Goal: Information Seeking & Learning: Learn about a topic

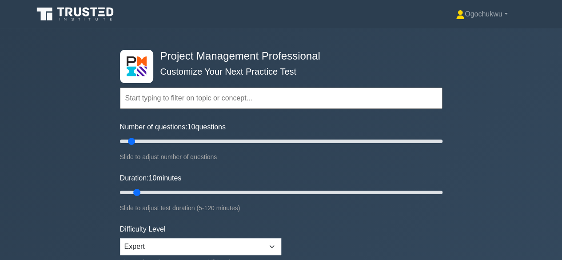
click at [145, 97] on input "text" at bounding box center [281, 98] width 322 height 21
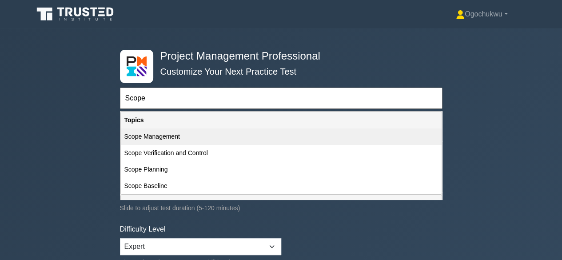
click at [163, 136] on div "Scope Management" at bounding box center [281, 136] width 321 height 16
type input "Scope Management"
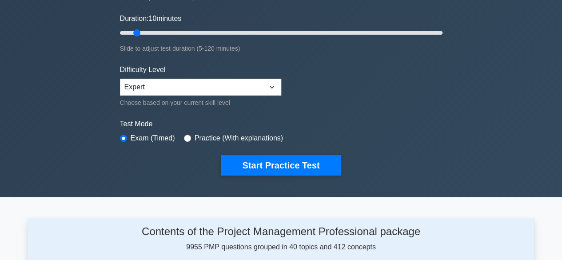
scroll to position [147, 0]
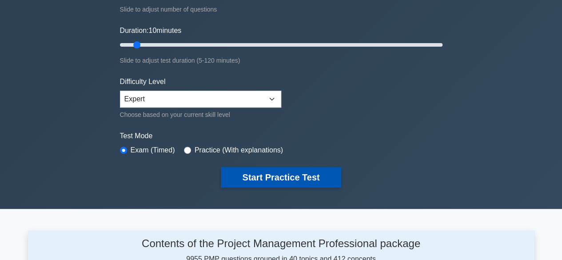
click at [265, 170] on button "Start Practice Test" at bounding box center [281, 177] width 120 height 20
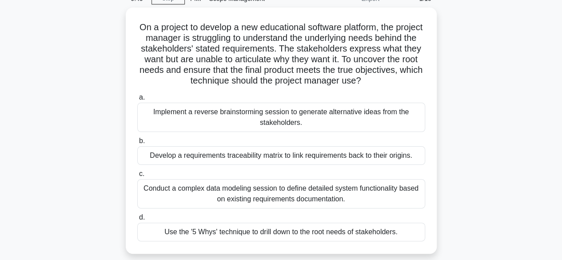
scroll to position [60, 0]
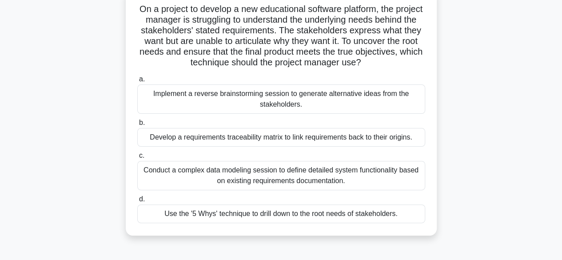
click at [279, 216] on div "Use the '5 Whys' technique to drill down to the root needs of stakeholders." at bounding box center [281, 213] width 288 height 19
click at [137, 202] on input "d. Use the '5 Whys' technique to drill down to the root needs of stakeholders." at bounding box center [137, 199] width 0 height 6
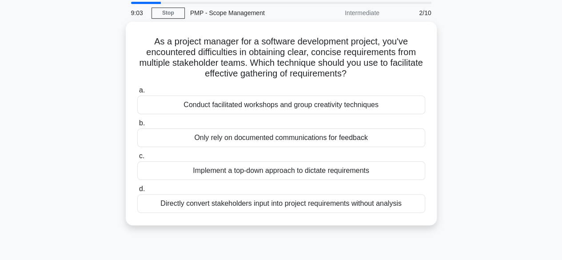
scroll to position [31, 0]
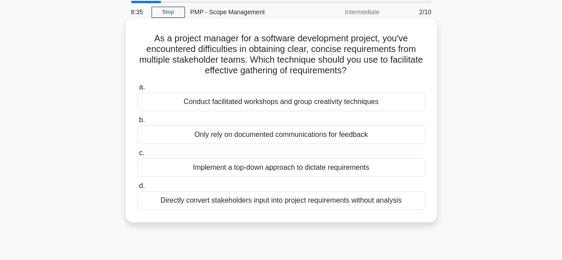
click at [325, 107] on div "Conduct facilitated workshops and group creativity techniques" at bounding box center [281, 101] width 288 height 19
click at [137, 90] on input "a. Conduct facilitated workshops and group creativity techniques" at bounding box center [137, 87] width 0 height 6
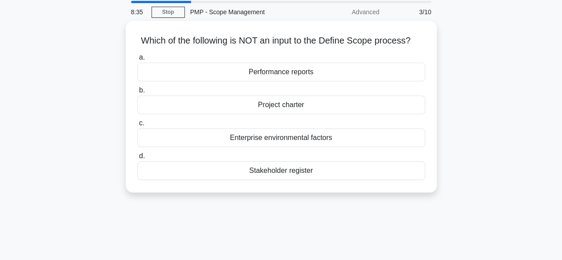
scroll to position [0, 0]
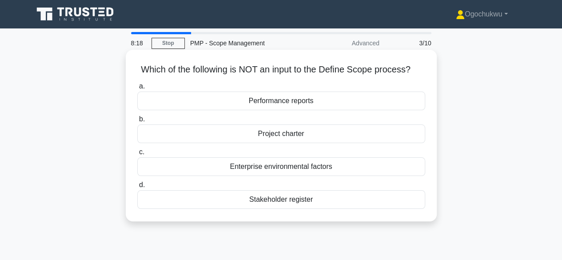
click at [316, 105] on div "Performance reports" at bounding box center [281, 101] width 288 height 19
click at [137, 89] on input "a. Performance reports" at bounding box center [137, 87] width 0 height 6
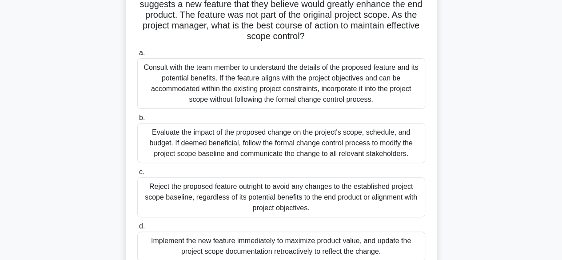
scroll to position [92, 0]
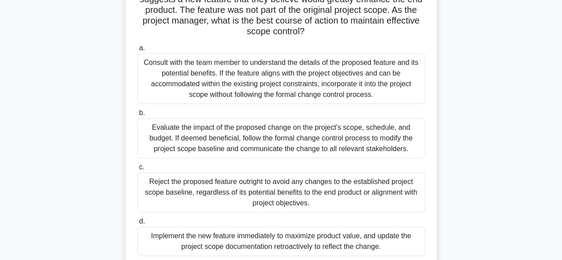
click at [311, 138] on div "Evaluate the impact of the proposed change on the project's scope, schedule, an…" at bounding box center [281, 138] width 288 height 40
click at [137, 116] on input "b. Evaluate the impact of the proposed change on the project's scope, schedule,…" at bounding box center [137, 113] width 0 height 6
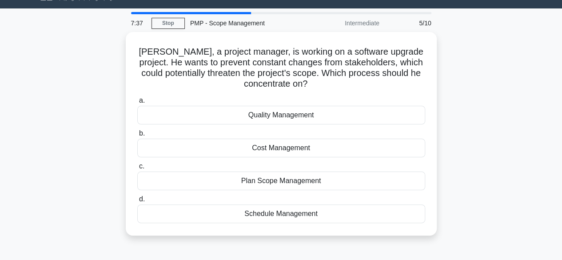
scroll to position [21, 0]
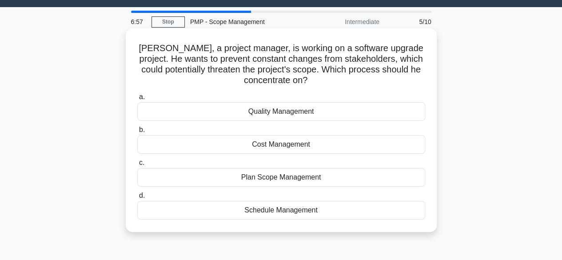
click at [318, 178] on div "Plan Scope Management" at bounding box center [281, 177] width 288 height 19
click at [137, 166] on input "c. Plan Scope Management" at bounding box center [137, 163] width 0 height 6
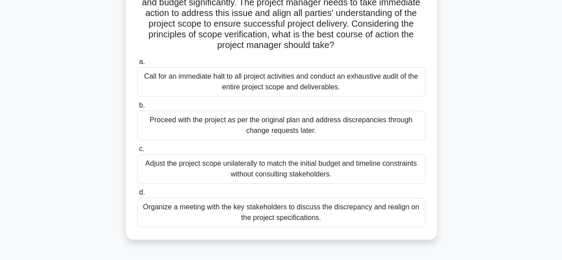
scroll to position [123, 0]
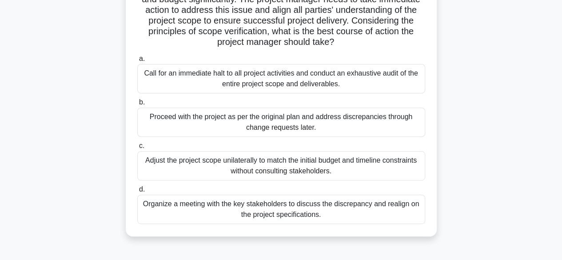
click at [365, 204] on div "Organize a meeting with the key stakeholders to discuss the discrepancy and rea…" at bounding box center [281, 209] width 288 height 29
click at [137, 192] on input "d. Organize a meeting with the key stakeholders to discuss the discrepancy and …" at bounding box center [137, 190] width 0 height 6
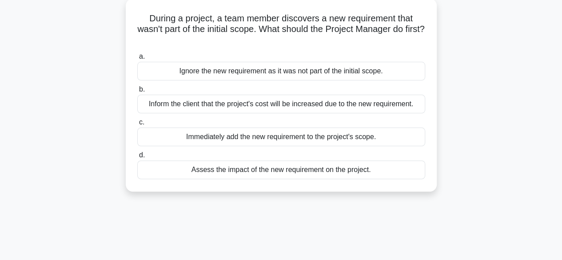
scroll to position [54, 0]
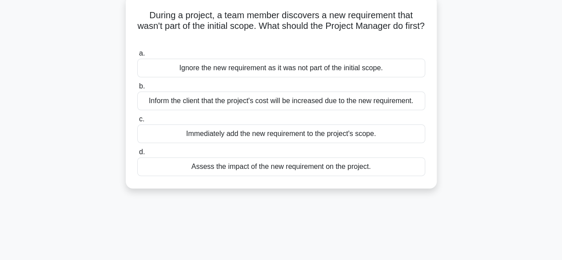
click at [346, 165] on div "Assess the impact of the new requirement on the project." at bounding box center [281, 166] width 288 height 19
click at [137, 155] on input "d. Assess the impact of the new requirement on the project." at bounding box center [137, 152] width 0 height 6
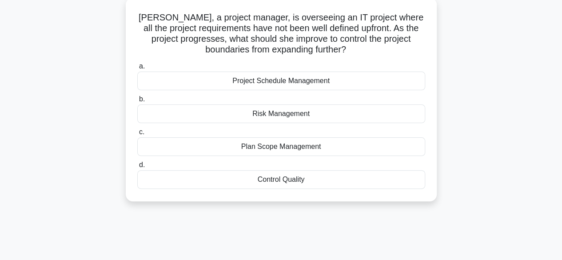
scroll to position [0, 0]
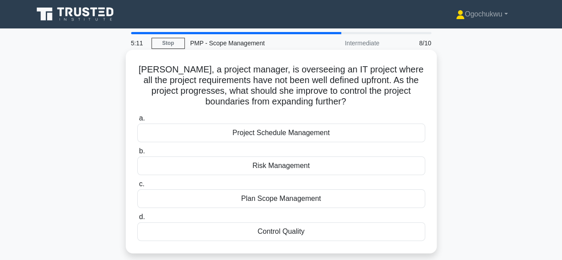
click at [314, 200] on div "Plan Scope Management" at bounding box center [281, 198] width 288 height 19
click at [137, 187] on input "c. Plan Scope Management" at bounding box center [137, 184] width 0 height 6
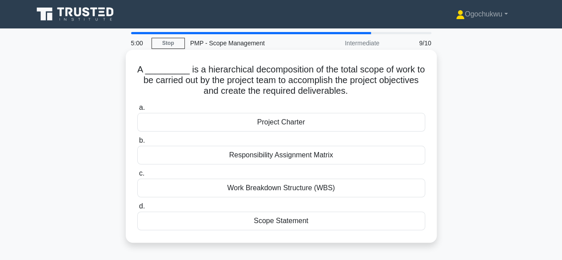
click at [282, 189] on div "Work Breakdown Structure (WBS)" at bounding box center [281, 188] width 288 height 19
click at [137, 176] on input "c. Work Breakdown Structure (WBS)" at bounding box center [137, 174] width 0 height 6
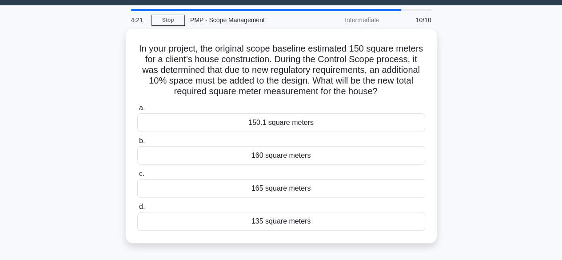
scroll to position [10, 0]
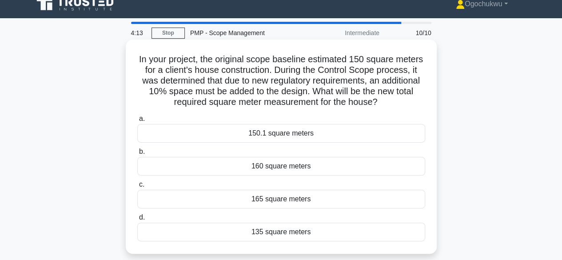
click at [267, 202] on div "165 square meters" at bounding box center [281, 199] width 288 height 19
click at [137, 187] on input "c. 165 square meters" at bounding box center [137, 185] width 0 height 6
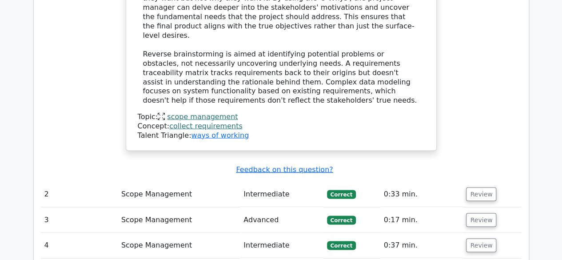
scroll to position [784, 0]
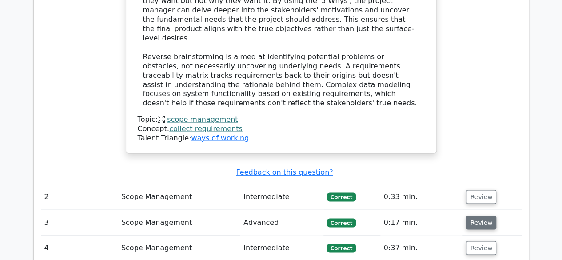
click at [469, 215] on button "Review" at bounding box center [481, 222] width 30 height 14
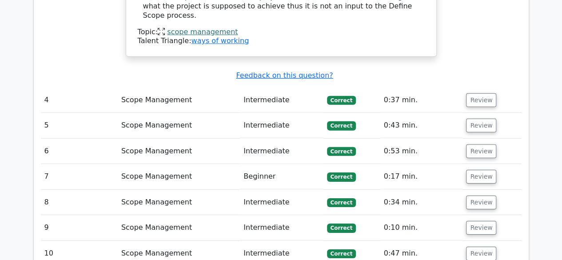
scroll to position [1349, 0]
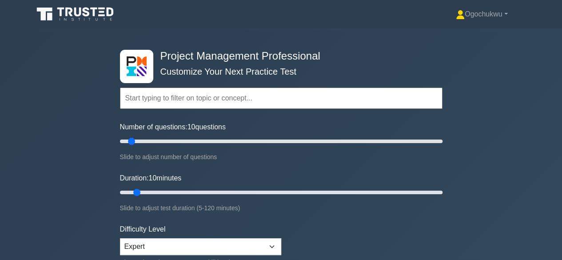
click at [203, 99] on input "text" at bounding box center [281, 98] width 322 height 21
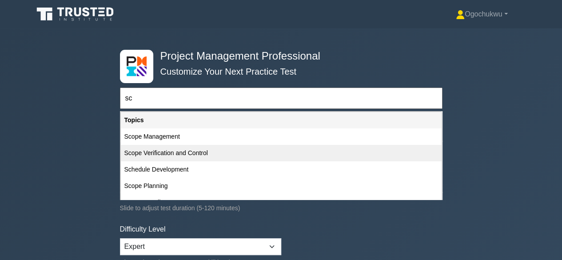
click at [177, 151] on div "Scope Verification and Control" at bounding box center [281, 153] width 321 height 16
type input "Scope Verification and Control"
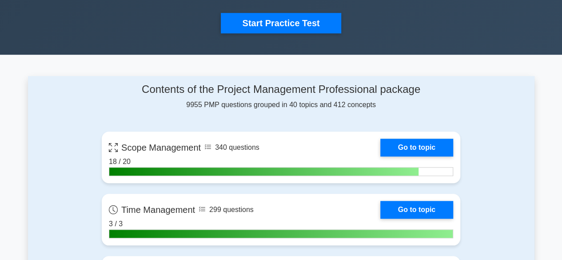
scroll to position [223, 0]
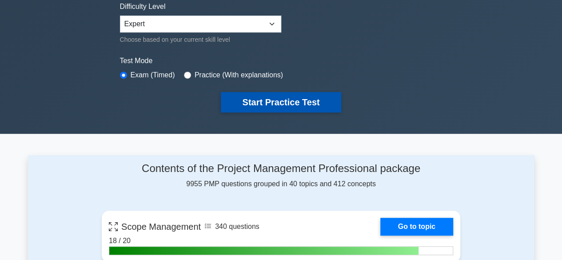
click at [276, 95] on button "Start Practice Test" at bounding box center [281, 102] width 120 height 20
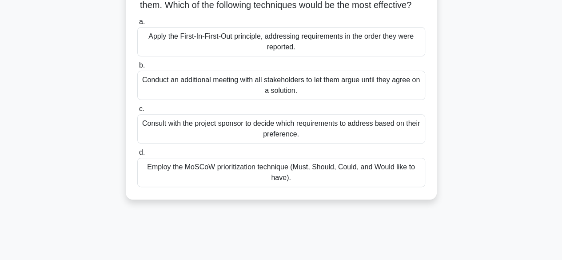
scroll to position [99, 0]
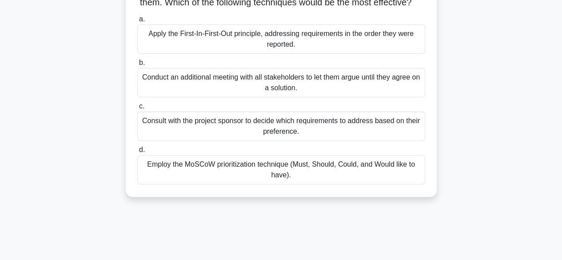
click at [345, 181] on div "Employ the MoSCoW prioritization technique (Must, Should, Could, and Would like…" at bounding box center [281, 169] width 288 height 29
click at [137, 153] on input "d. Employ the MoSCoW prioritization technique (Must, Should, Could, and Would l…" at bounding box center [137, 150] width 0 height 6
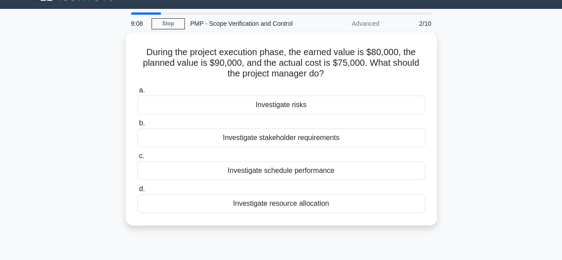
scroll to position [20, 0]
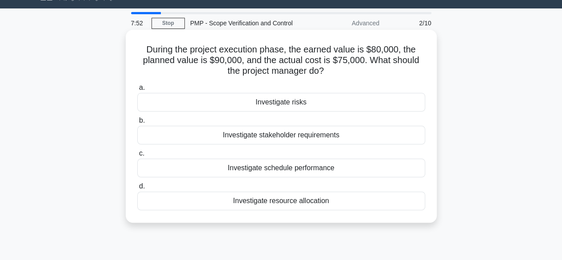
click at [288, 199] on div "Investigate resource allocation" at bounding box center [281, 200] width 288 height 19
click at [137, 189] on input "d. Investigate resource allocation" at bounding box center [137, 186] width 0 height 6
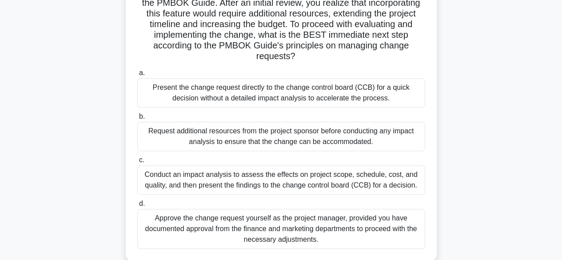
scroll to position [162, 0]
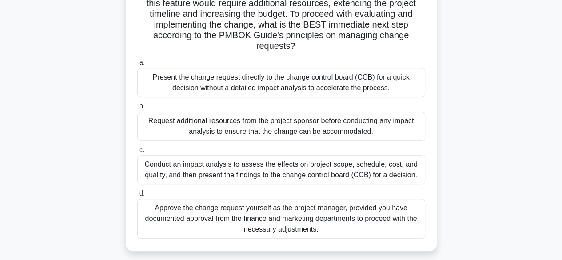
click at [279, 174] on div "Conduct an impact analysis to assess the effects on project scope, schedule, co…" at bounding box center [281, 169] width 288 height 29
click at [137, 153] on input "c. Conduct an impact analysis to assess the effects on project scope, schedule,…" at bounding box center [137, 150] width 0 height 6
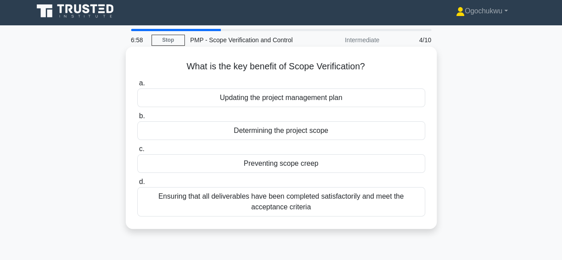
scroll to position [0, 0]
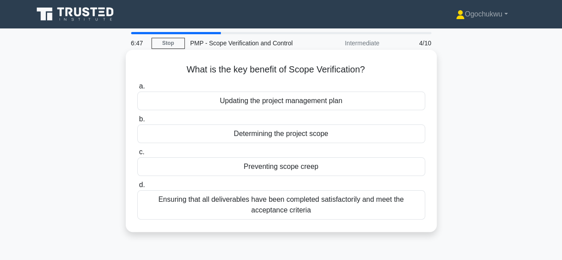
click at [352, 199] on div "Ensuring that all deliverables have been completed satisfactorily and meet the …" at bounding box center [281, 204] width 288 height 29
click at [137, 188] on input "d. Ensuring that all deliverables have been completed satisfactorily and meet t…" at bounding box center [137, 185] width 0 height 6
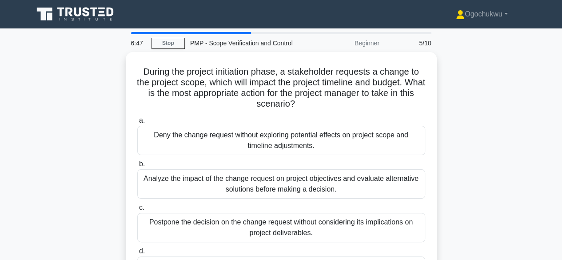
click at [352, 199] on div "a. Deny the change request without exploring potential effects on project scope…" at bounding box center [281, 200] width 298 height 174
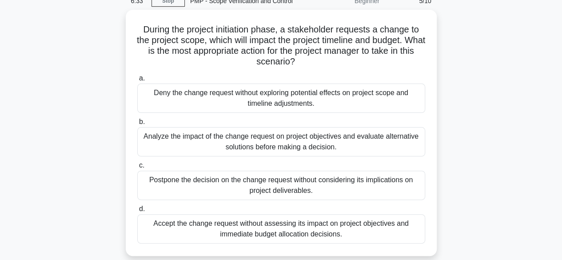
scroll to position [48, 0]
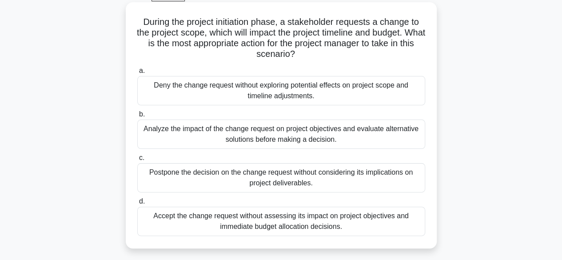
click at [269, 133] on div "Analyze the impact of the change request on project objectives and evaluate alt…" at bounding box center [281, 133] width 288 height 29
click at [137, 117] on input "b. Analyze the impact of the change request on project objectives and evaluate …" at bounding box center [137, 114] width 0 height 6
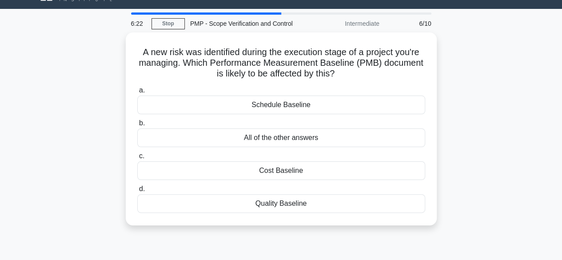
scroll to position [0, 0]
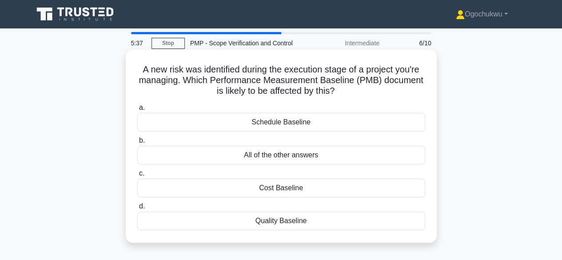
click at [287, 158] on div "All of the other answers" at bounding box center [281, 155] width 288 height 19
click at [137, 143] on input "b. All of the other answers" at bounding box center [137, 141] width 0 height 6
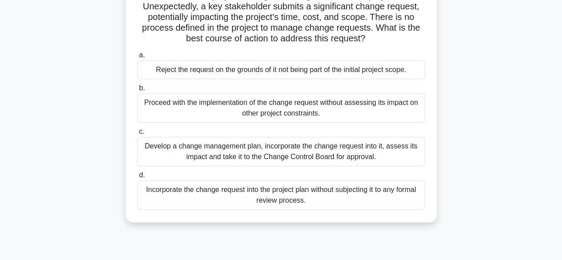
scroll to position [74, 0]
click at [255, 161] on div "Develop a change management plan, incorporate the change request into it, asses…" at bounding box center [281, 151] width 288 height 29
click at [137, 135] on input "c. Develop a change management plan, incorporate the change request into it, as…" at bounding box center [137, 132] width 0 height 6
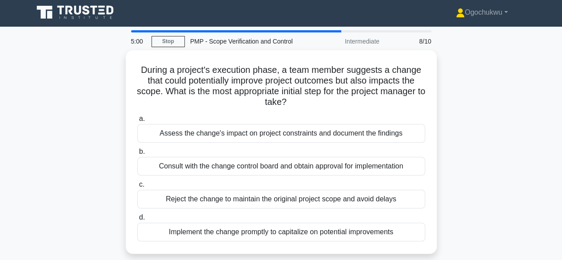
scroll to position [0, 0]
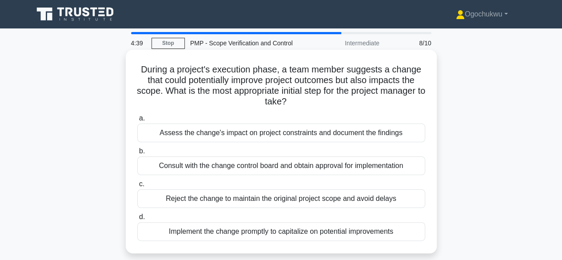
click at [355, 133] on div "Assess the change's impact on project constraints and document the findings" at bounding box center [281, 132] width 288 height 19
click at [137, 121] on input "a. Assess the change's impact on project constraints and document the findings" at bounding box center [137, 118] width 0 height 6
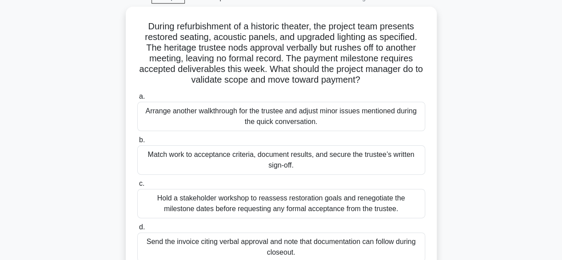
scroll to position [44, 0]
click at [317, 163] on div "Match work to acceptance criteria, document results, and secure the trustee’s w…" at bounding box center [281, 159] width 288 height 29
click at [137, 143] on input "b. Match work to acceptance criteria, document results, and secure the trustee’…" at bounding box center [137, 140] width 0 height 6
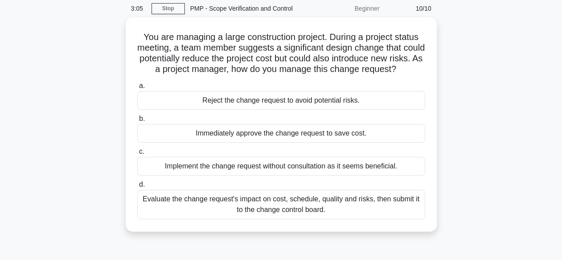
scroll to position [41, 0]
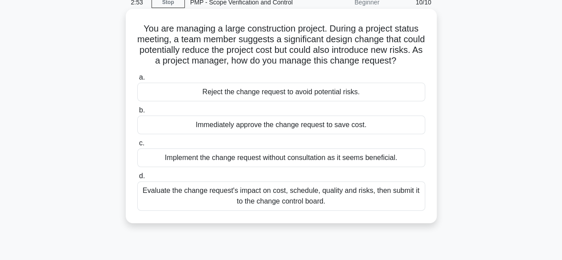
click at [245, 211] on div "Evaluate the change request's impact on cost, schedule, quality and risks, then…" at bounding box center [281, 195] width 288 height 29
click at [137, 179] on input "d. Evaluate the change request's impact on cost, schedule, quality and risks, t…" at bounding box center [137, 176] width 0 height 6
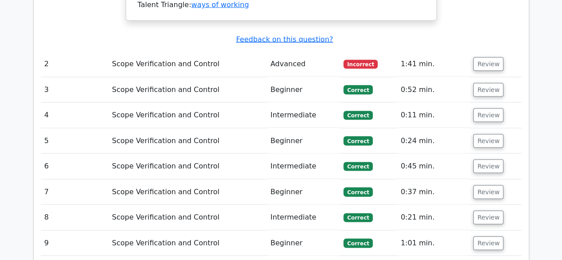
scroll to position [862, 0]
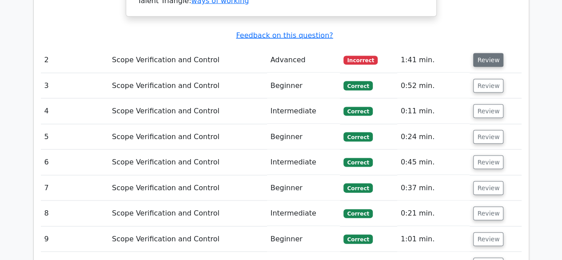
click at [486, 53] on button "Review" at bounding box center [488, 60] width 30 height 14
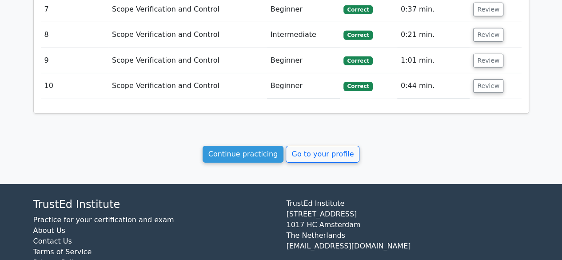
scroll to position [1416, 0]
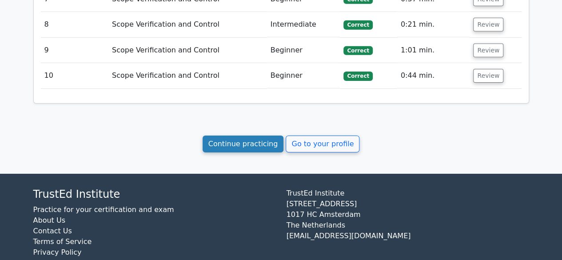
click at [233, 135] on link "Continue practicing" at bounding box center [243, 143] width 81 height 17
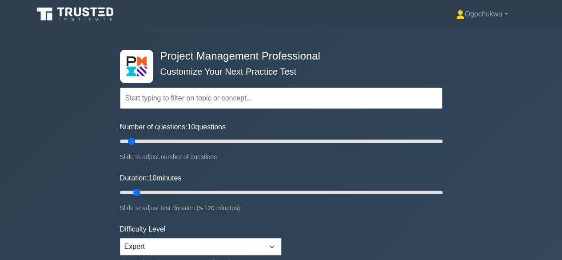
click at [205, 97] on input "text" at bounding box center [281, 98] width 322 height 21
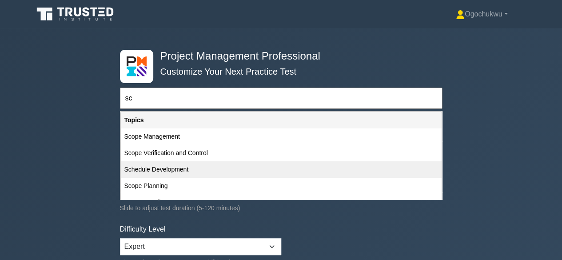
click at [165, 168] on div "Schedule Development" at bounding box center [281, 169] width 321 height 16
type input "Schedule Development"
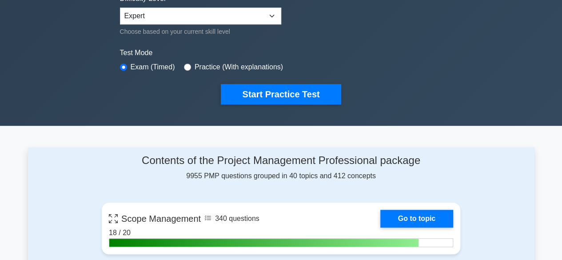
scroll to position [211, 0]
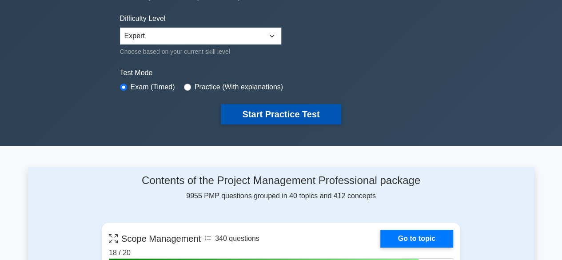
click at [255, 115] on button "Start Practice Test" at bounding box center [281, 114] width 120 height 20
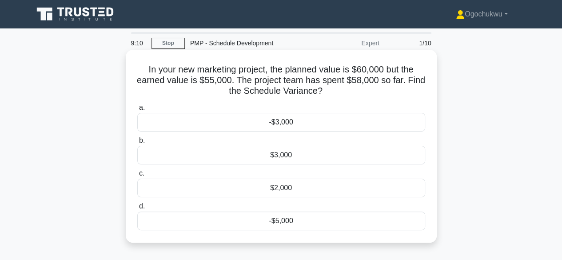
click at [301, 218] on div "-$5,000" at bounding box center [281, 220] width 288 height 19
click at [137, 209] on input "d. -$5,000" at bounding box center [137, 206] width 0 height 6
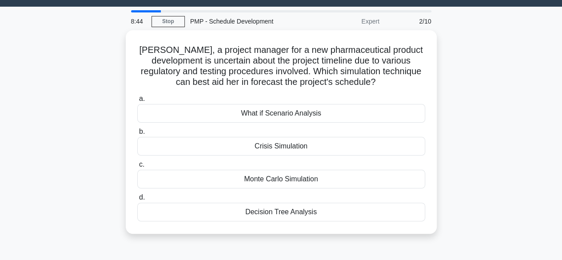
scroll to position [15, 0]
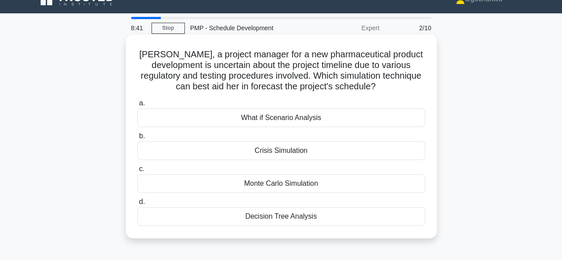
click at [289, 182] on div "Monte Carlo Simulation" at bounding box center [281, 183] width 288 height 19
click at [137, 172] on input "c. Monte Carlo Simulation" at bounding box center [137, 169] width 0 height 6
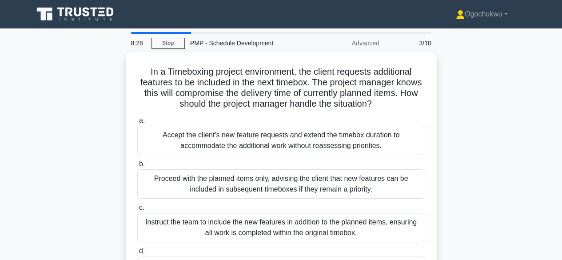
scroll to position [54, 0]
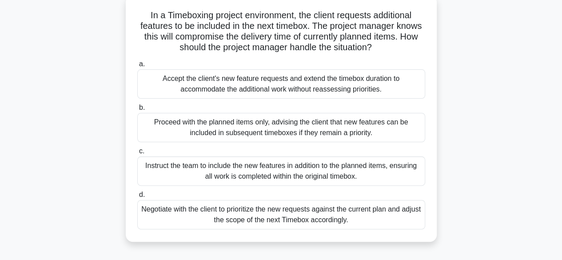
click at [309, 218] on div "Negotiate with the client to prioritize the new requests against the current pl…" at bounding box center [281, 214] width 288 height 29
click at [137, 198] on input "d. Negotiate with the client to prioritize the new requests against the current…" at bounding box center [137, 195] width 0 height 6
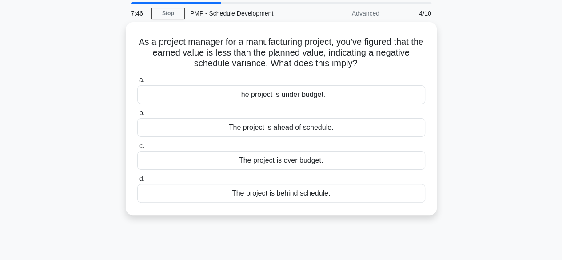
scroll to position [12, 0]
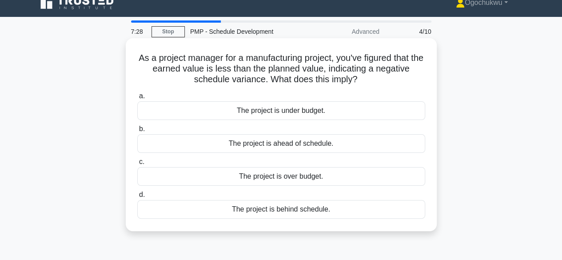
click at [263, 210] on div "The project is behind schedule." at bounding box center [281, 209] width 288 height 19
click at [137, 198] on input "d. The project is behind schedule." at bounding box center [137, 195] width 0 height 6
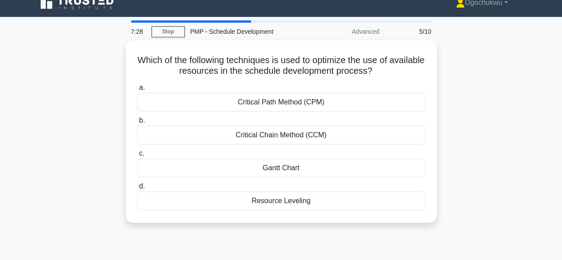
scroll to position [0, 0]
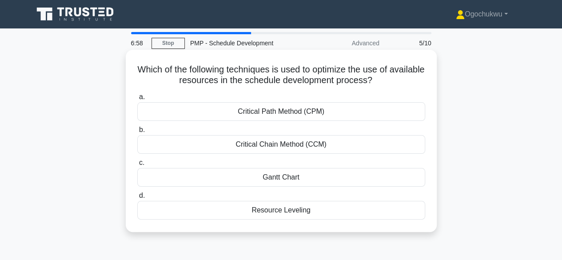
click at [270, 212] on div "Resource Leveling" at bounding box center [281, 210] width 288 height 19
click at [137, 199] on input "d. Resource Leveling" at bounding box center [137, 196] width 0 height 6
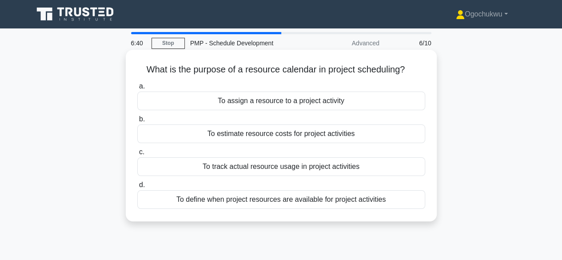
click at [280, 201] on div "To define when project resources are available for project activities" at bounding box center [281, 199] width 288 height 19
click at [137, 188] on input "d. To define when project resources are available for project activities" at bounding box center [137, 185] width 0 height 6
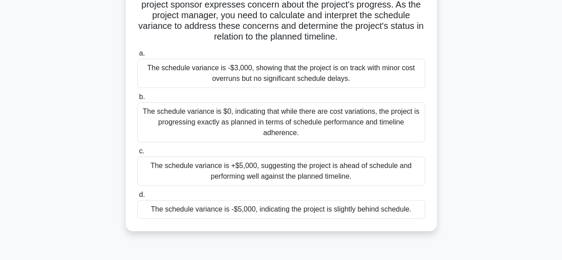
scroll to position [79, 0]
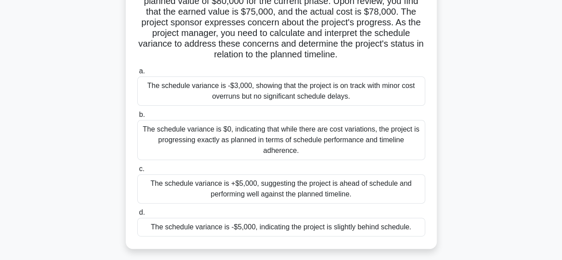
click at [340, 231] on div "The schedule variance is -$5,000, indicating the project is slightly behind sch…" at bounding box center [281, 227] width 288 height 19
click at [137, 215] on input "d. The schedule variance is -$5,000, indicating the project is slightly behind …" at bounding box center [137, 213] width 0 height 6
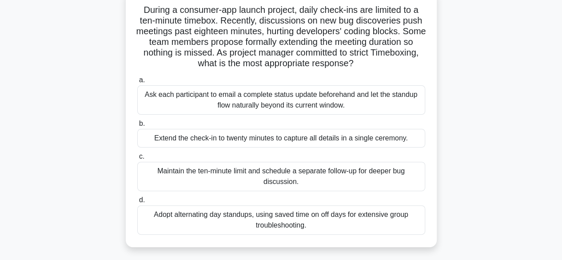
scroll to position [62, 0]
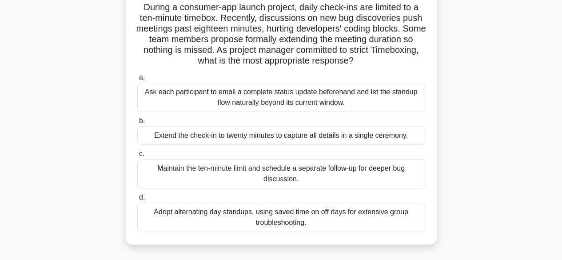
click at [266, 176] on div "Maintain the ten-minute limit and schedule a separate follow-up for deeper bug …" at bounding box center [281, 173] width 288 height 29
click at [137, 157] on input "c. Maintain the ten-minute limit and schedule a separate follow-up for deeper b…" at bounding box center [137, 154] width 0 height 6
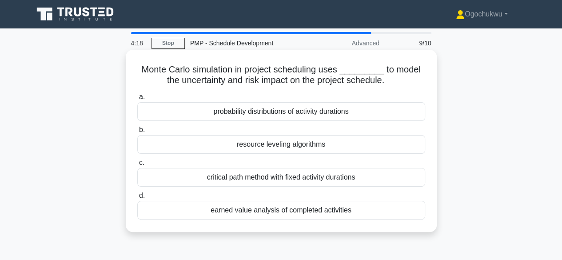
scroll to position [0, 0]
click at [265, 114] on div "probability distributions of activity durations" at bounding box center [281, 111] width 288 height 19
click at [137, 100] on input "a. probability distributions of activity durations" at bounding box center [137, 97] width 0 height 6
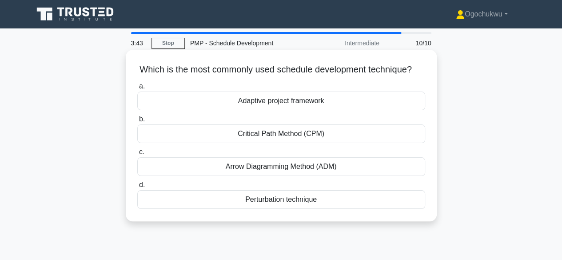
click at [257, 143] on div "Critical Path Method (CPM)" at bounding box center [281, 133] width 288 height 19
click at [137, 122] on input "b. Critical Path Method (CPM)" at bounding box center [137, 119] width 0 height 6
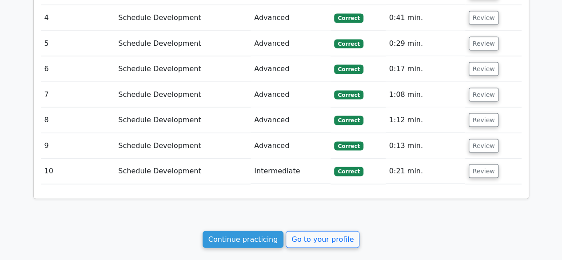
scroll to position [884, 0]
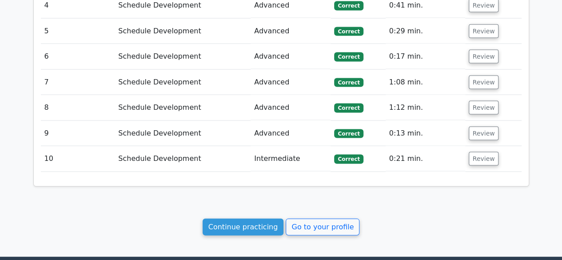
drag, startPoint x: 566, startPoint y: 33, endPoint x: 568, endPoint y: 207, distance: 174.6
click at [237, 219] on link "Continue practicing" at bounding box center [243, 227] width 81 height 17
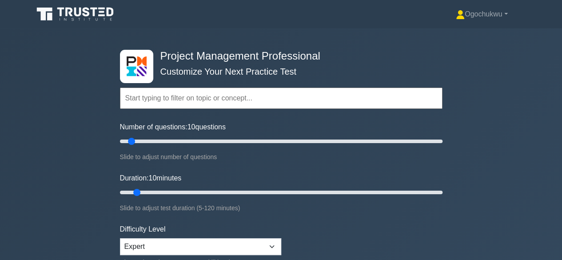
click at [195, 102] on input "text" at bounding box center [281, 98] width 322 height 21
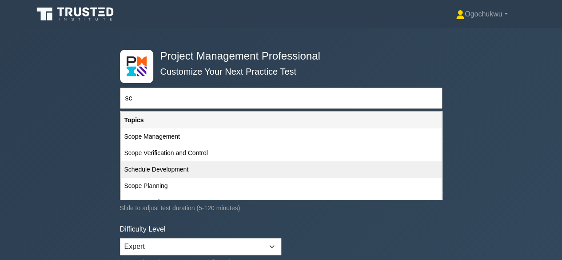
click at [162, 166] on div "Schedule Development" at bounding box center [281, 169] width 321 height 16
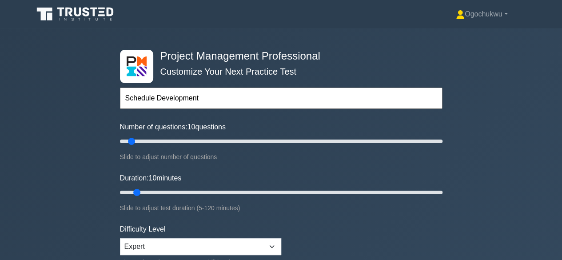
click at [204, 96] on input "Schedule Development" at bounding box center [281, 98] width 322 height 21
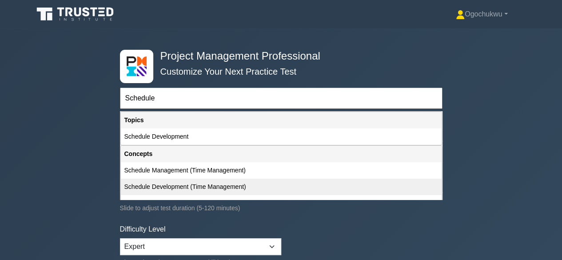
click at [183, 184] on div "Schedule Development (Time Management)" at bounding box center [281, 187] width 321 height 16
type input "Schedule Development (Time Management)"
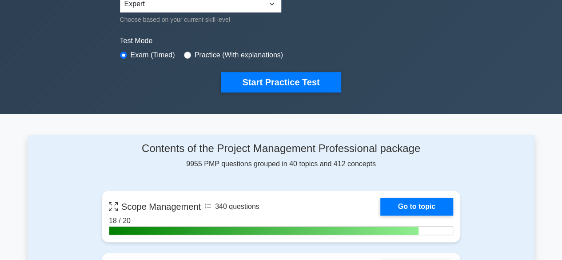
scroll to position [231, 0]
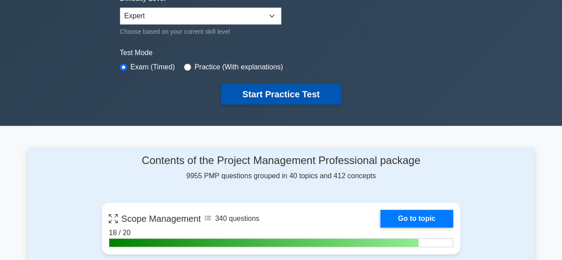
click at [285, 88] on button "Start Practice Test" at bounding box center [281, 94] width 120 height 20
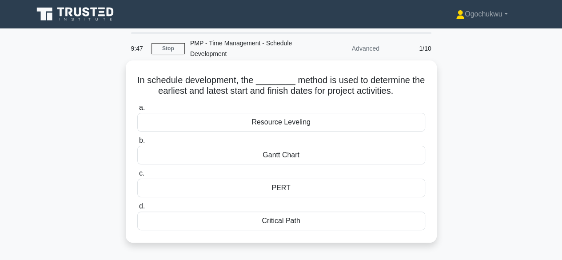
click at [298, 222] on div "Critical Path" at bounding box center [281, 220] width 288 height 19
click at [137, 209] on input "d. Critical Path" at bounding box center [137, 206] width 0 height 6
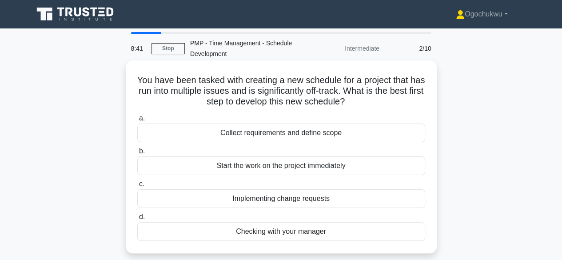
click at [277, 199] on div "Implementing change requests" at bounding box center [281, 198] width 288 height 19
click at [137, 187] on input "c. Implementing change requests" at bounding box center [137, 184] width 0 height 6
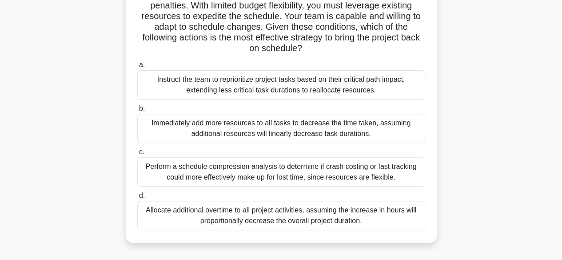
scroll to position [119, 0]
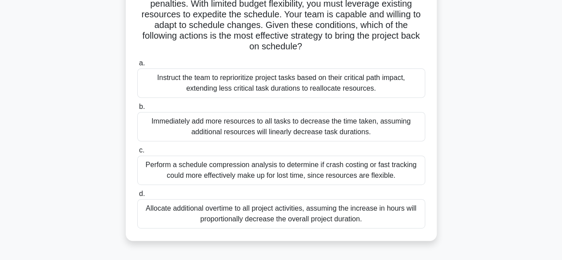
click at [279, 175] on div "Perform a schedule compression analysis to determine if crash costing or fast t…" at bounding box center [281, 169] width 288 height 29
click at [137, 153] on input "c. Perform a schedule compression analysis to determine if crash costing or fas…" at bounding box center [137, 150] width 0 height 6
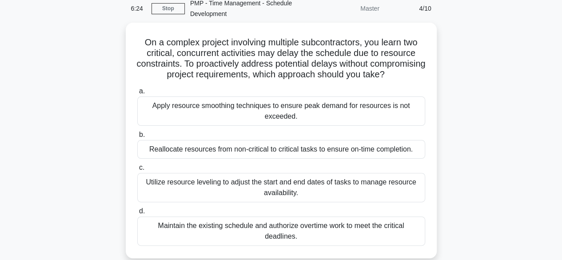
scroll to position [46, 0]
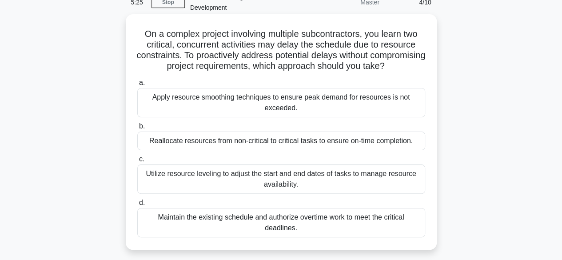
click at [280, 187] on div "Utilize resource leveling to adjust the start and end dates of tasks to manage …" at bounding box center [281, 178] width 288 height 29
click at [137, 162] on input "c. Utilize resource leveling to adjust the start and end dates of tasks to mana…" at bounding box center [137, 159] width 0 height 6
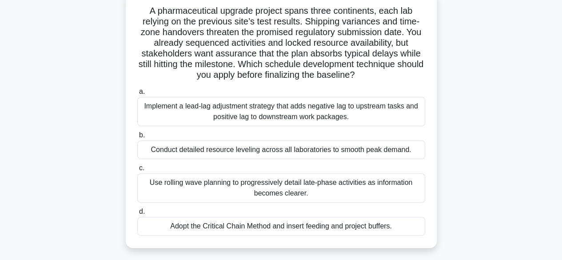
scroll to position [59, 0]
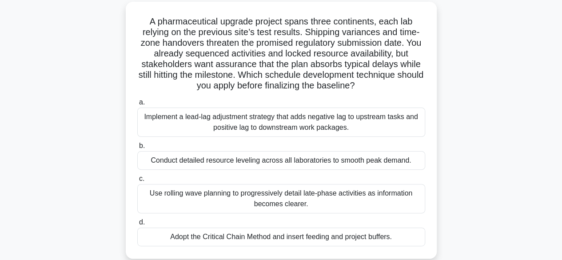
click at [265, 158] on div "Conduct detailed resource leveling across all laboratories to smooth peak deman…" at bounding box center [281, 160] width 288 height 19
click at [137, 149] on input "b. Conduct detailed resource leveling across all laboratories to smooth peak de…" at bounding box center [137, 146] width 0 height 6
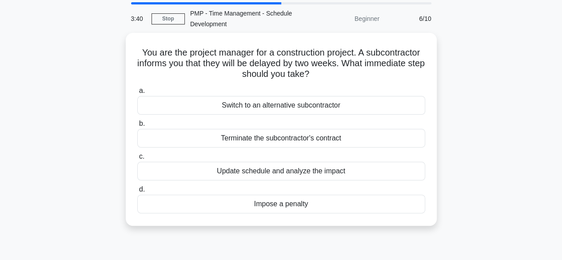
scroll to position [0, 0]
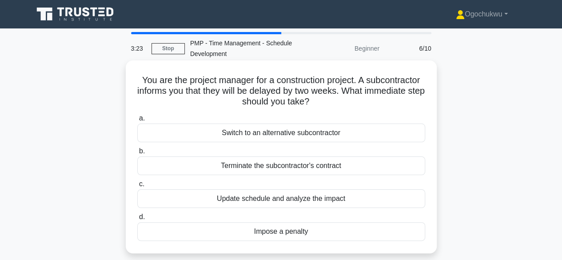
click at [277, 200] on div "Update schedule and analyze the impact" at bounding box center [281, 198] width 288 height 19
click at [137, 187] on input "c. Update schedule and analyze the impact" at bounding box center [137, 184] width 0 height 6
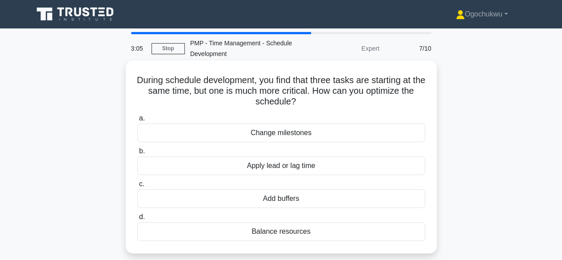
click at [275, 171] on div "Apply lead or lag time" at bounding box center [281, 165] width 288 height 19
click at [137, 154] on input "b. Apply lead or lag time" at bounding box center [137, 151] width 0 height 6
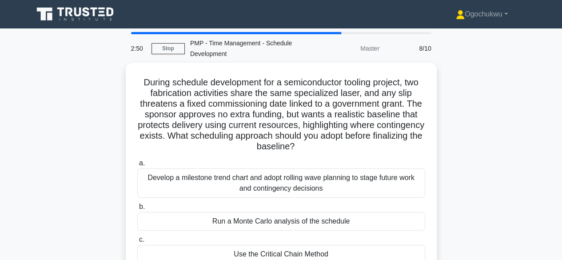
drag, startPoint x: 561, startPoint y: 78, endPoint x: 561, endPoint y: 88, distance: 10.2
click at [561, 88] on main "2:50 Stop PMP - Time Management - Schedule Development Master 8/10 During sched…" at bounding box center [281, 253] width 562 height 451
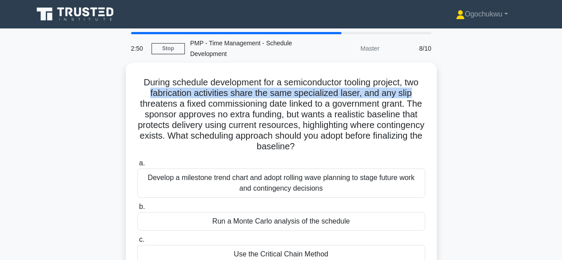
click at [561, 88] on main "2:50 Stop PMP - Time Management - Schedule Development Master 8/10 During sched…" at bounding box center [281, 253] width 562 height 451
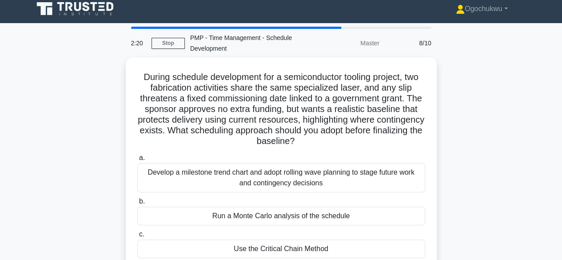
scroll to position [2, 0]
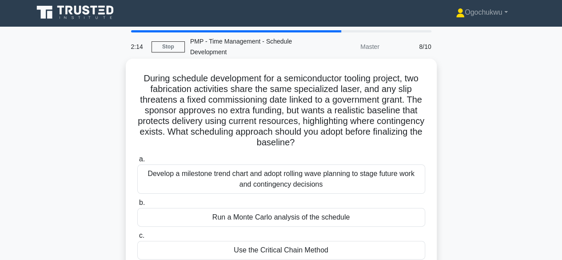
click at [289, 175] on div "Develop a milestone trend chart and adopt rolling wave planning to stage future…" at bounding box center [281, 178] width 288 height 29
click at [137, 162] on input "a. Develop a milestone trend chart and adopt rolling wave planning to stage fut…" at bounding box center [137, 159] width 0 height 6
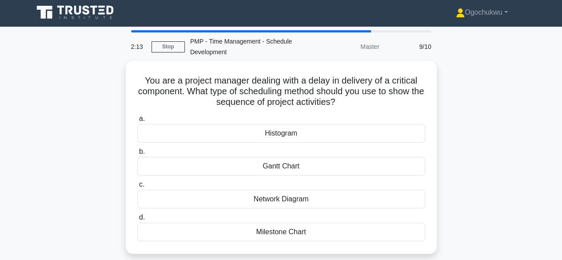
scroll to position [0, 0]
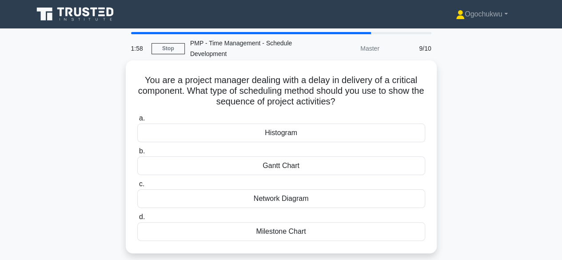
click at [282, 201] on div "Network Diagram" at bounding box center [281, 198] width 288 height 19
click at [137, 187] on input "c. Network Diagram" at bounding box center [137, 184] width 0 height 6
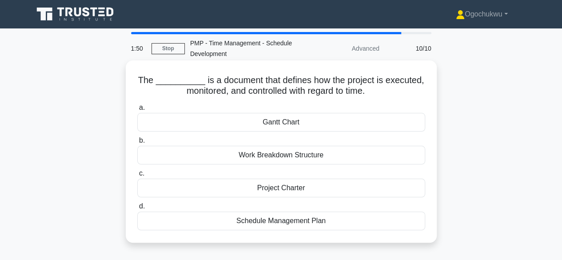
click at [300, 128] on div "Gantt Chart" at bounding box center [281, 122] width 288 height 19
click at [137, 111] on input "[PERSON_NAME] Chart" at bounding box center [137, 108] width 0 height 6
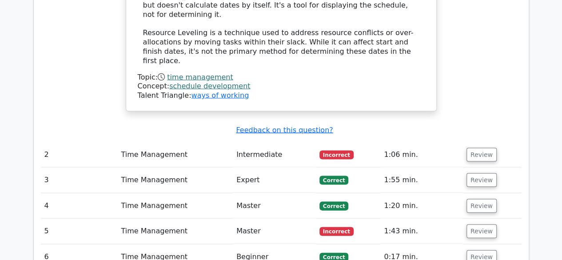
scroll to position [852, 0]
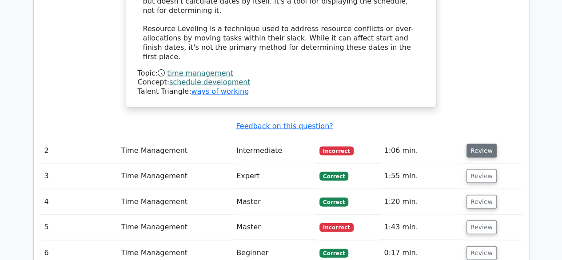
click at [476, 144] on button "Review" at bounding box center [481, 151] width 30 height 14
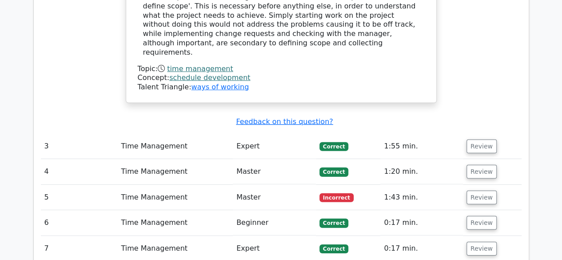
scroll to position [1252, 0]
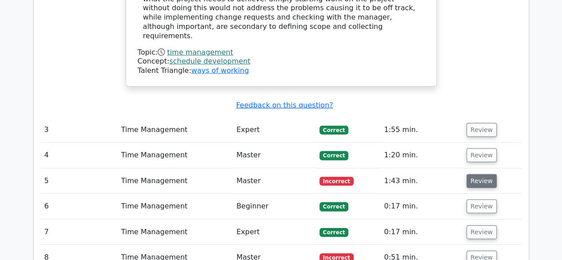
click at [479, 174] on button "Review" at bounding box center [481, 181] width 30 height 14
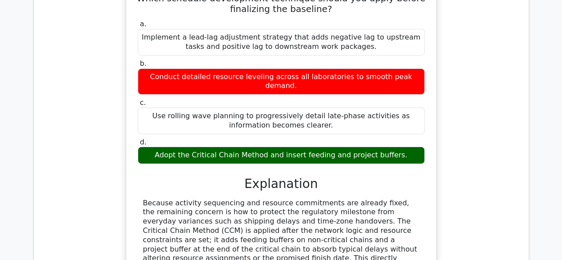
scroll to position [1539, 0]
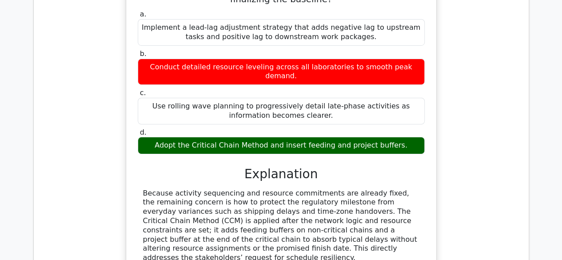
drag, startPoint x: 568, startPoint y: 200, endPoint x: 275, endPoint y: 161, distance: 295.3
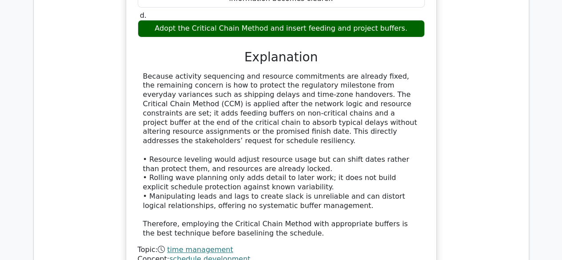
scroll to position [1668, 0]
